Goal: Task Accomplishment & Management: Manage account settings

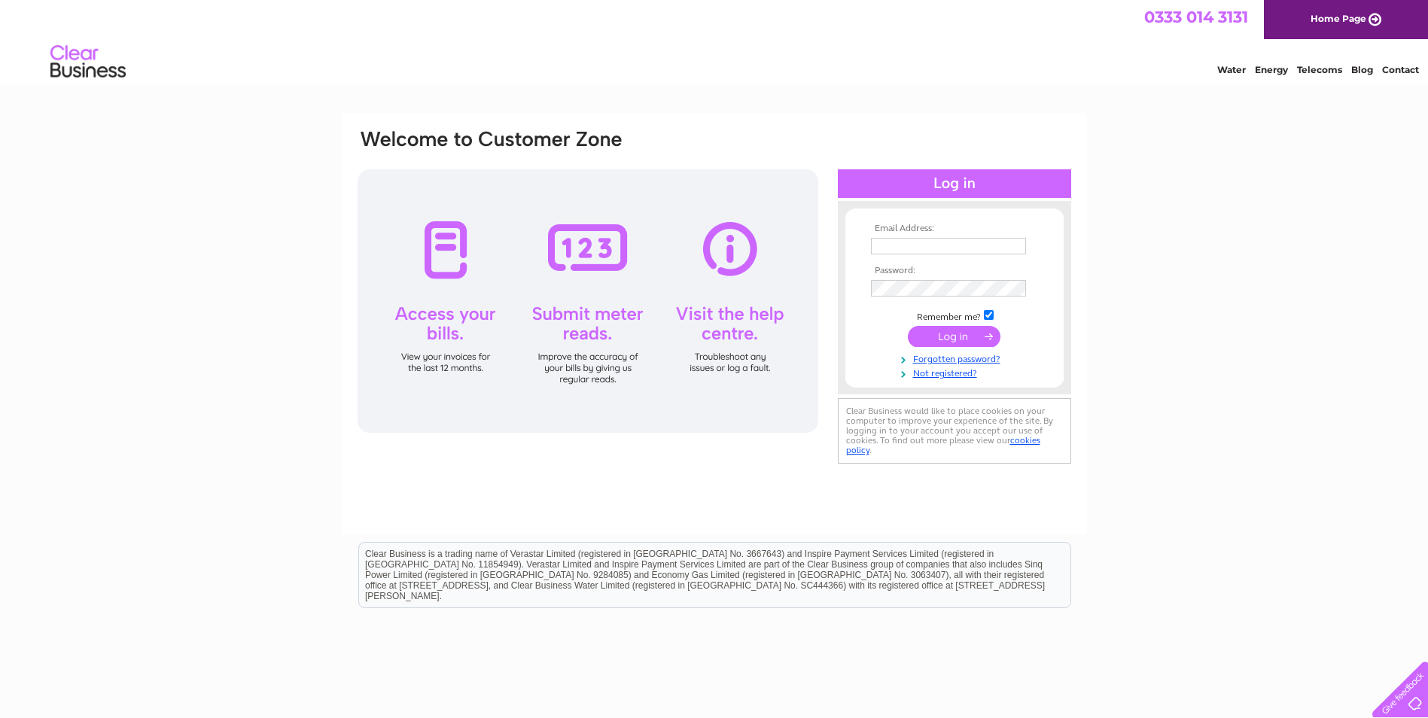
type input "[EMAIL_ADDRESS][DOMAIN_NAME]"
click at [965, 341] on input "submit" at bounding box center [954, 336] width 93 height 21
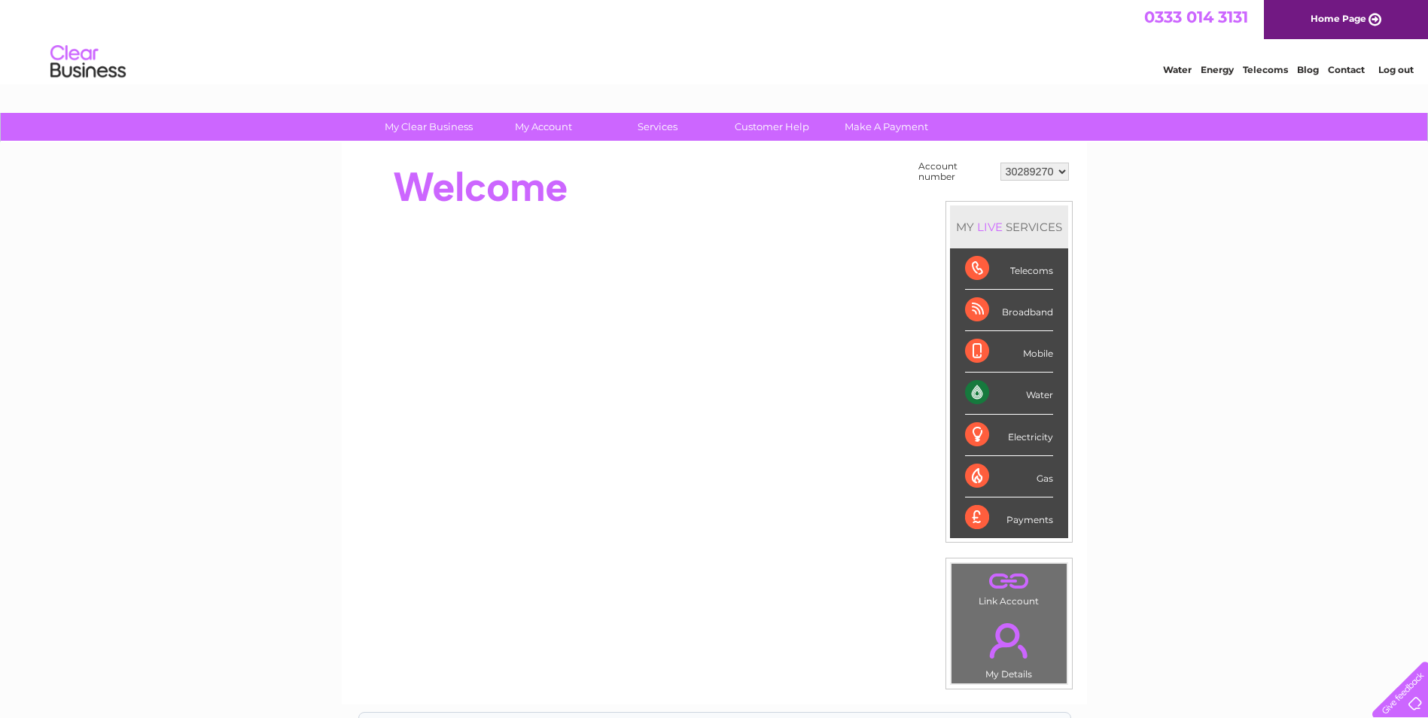
click at [975, 389] on div "Water" at bounding box center [1009, 392] width 88 height 41
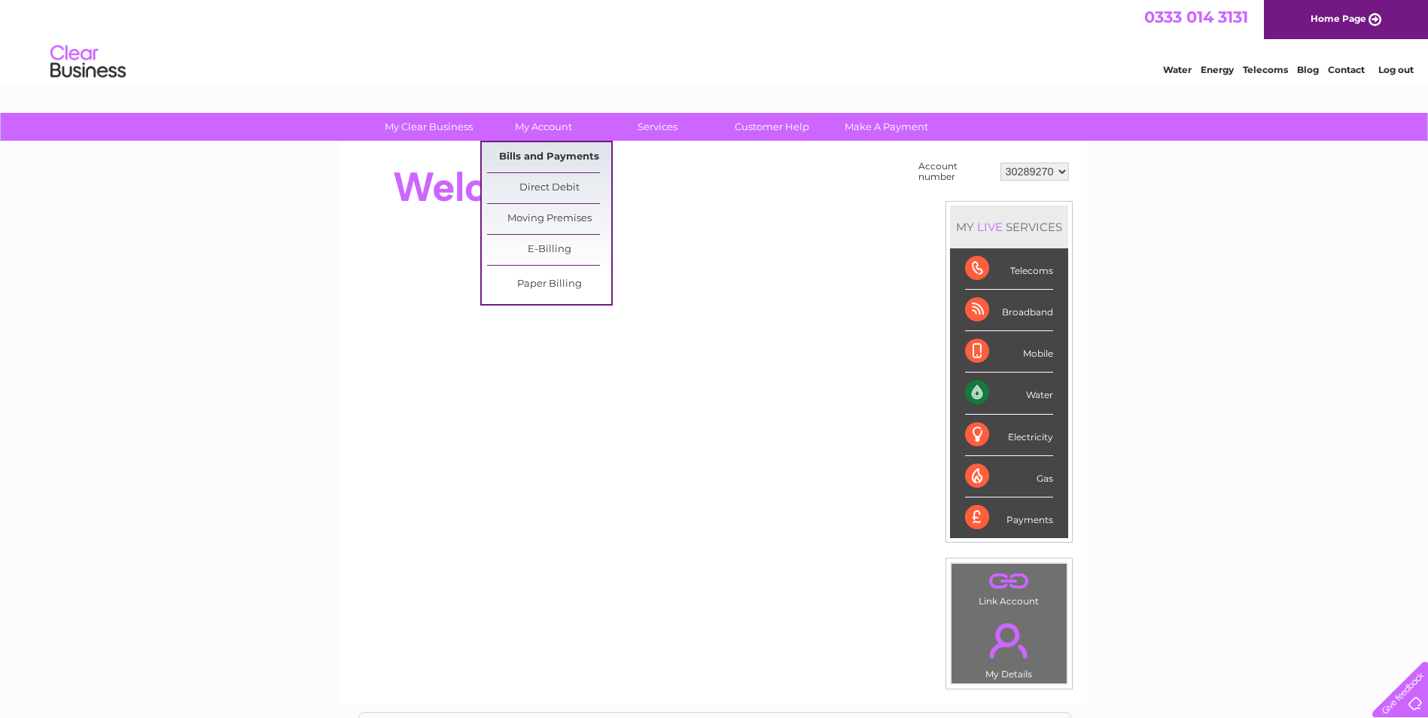
click at [543, 153] on link "Bills and Payments" at bounding box center [549, 157] width 124 height 30
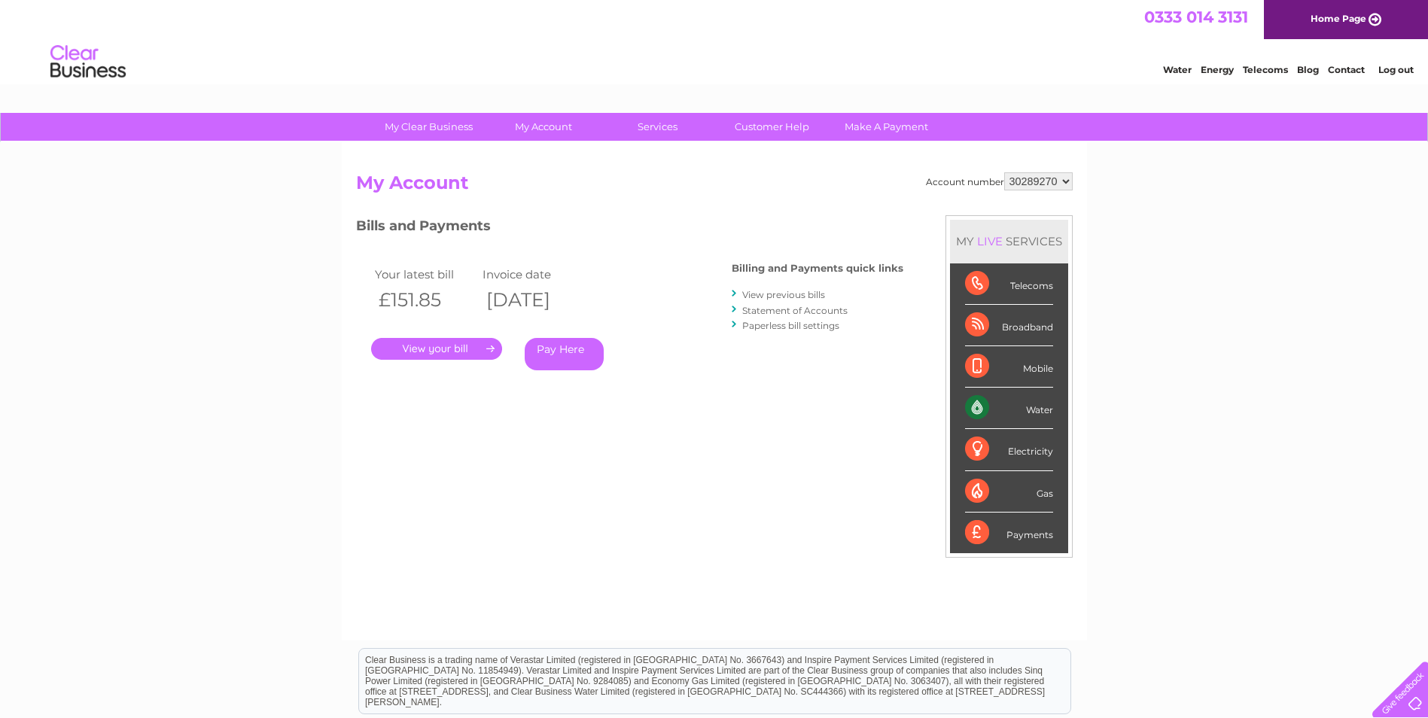
click at [456, 346] on link "." at bounding box center [436, 349] width 131 height 22
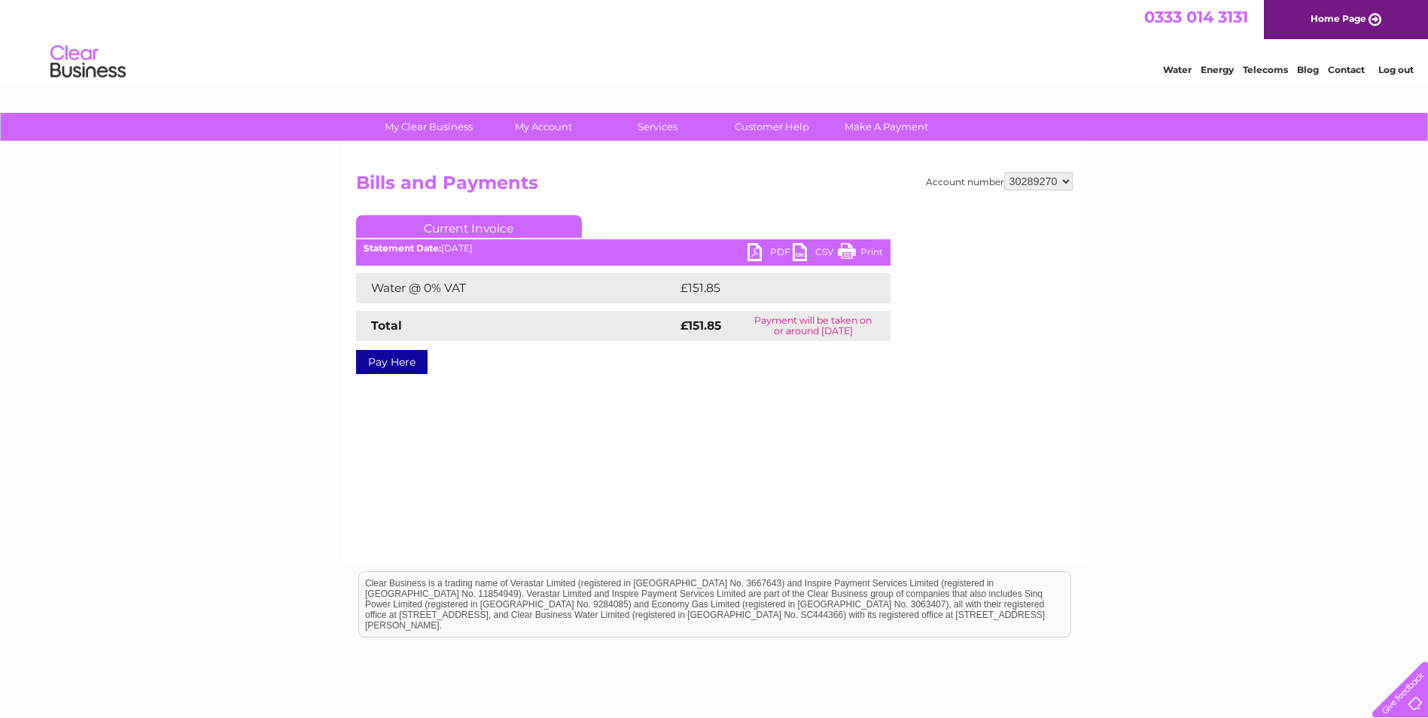
click at [783, 251] on link "PDF" at bounding box center [769, 254] width 45 height 22
